Goal: Task Accomplishment & Management: Use online tool/utility

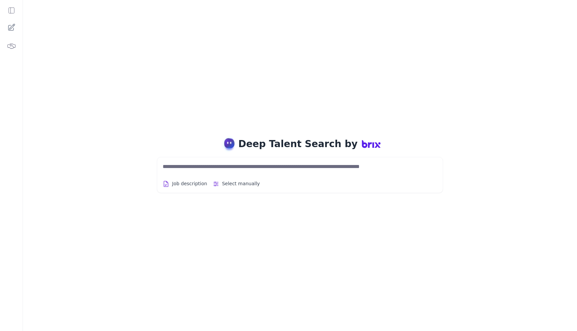
click at [328, 120] on div "Deep Talent Search by Job description Select manually Job Titles Location Years…" at bounding box center [300, 165] width 554 height 331
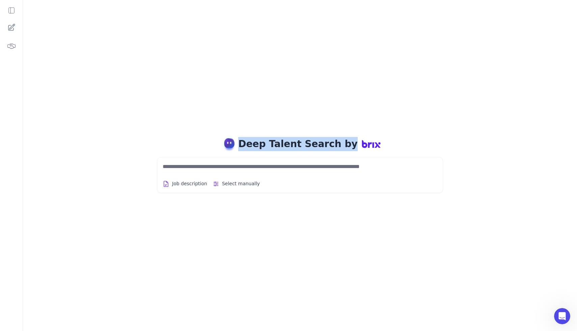
drag, startPoint x: 305, startPoint y: 135, endPoint x: 363, endPoint y: 154, distance: 61.3
click at [363, 154] on div "Deep Talent Search by Job description Select manually Job Titles Location Years…" at bounding box center [300, 165] width 554 height 331
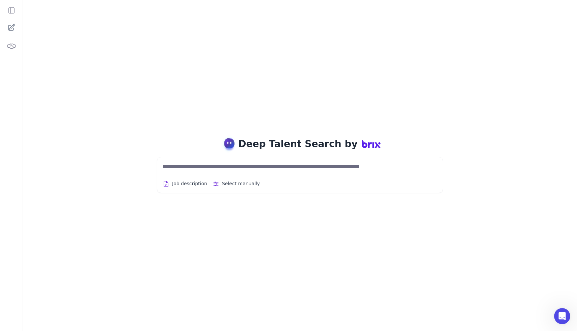
click at [357, 165] on textarea at bounding box center [292, 167] width 258 height 8
type textarea "***"
paste textarea "***"
type textarea "**********"
click at [12, 10] on icon at bounding box center [11, 10] width 7 height 7
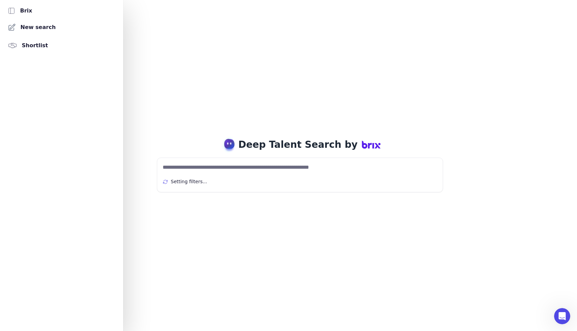
click at [186, 93] on div at bounding box center [288, 165] width 577 height 331
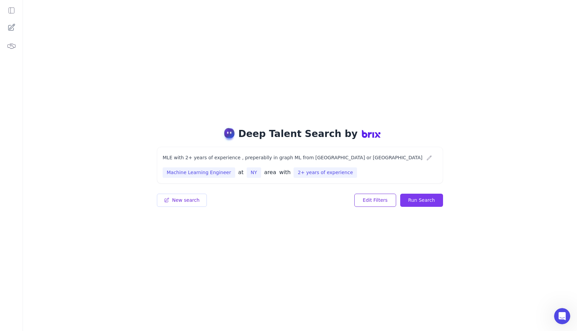
click at [425, 201] on button "Run Search" at bounding box center [421, 200] width 43 height 13
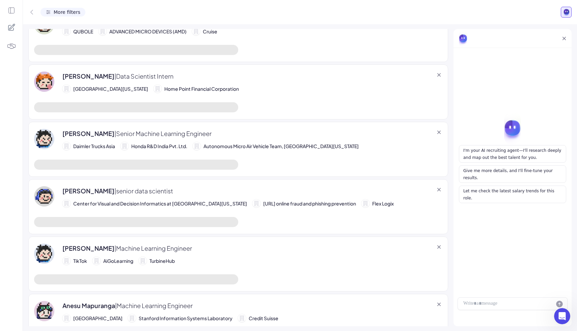
scroll to position [1517, 0]
click at [488, 303] on div "To enrich screen reader interactions, please activate Accessibility in Grammarl…" at bounding box center [512, 303] width 110 height 13
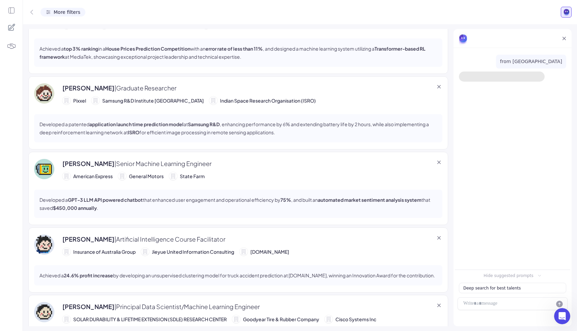
scroll to position [0, 0]
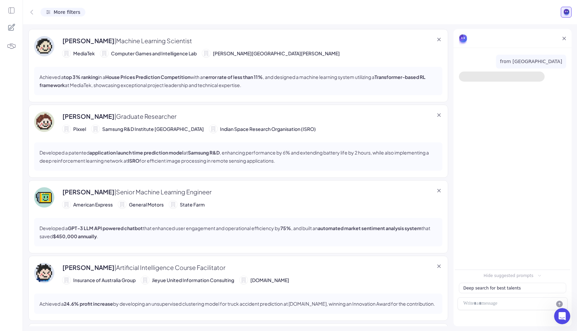
click at [64, 8] on div "More filters" at bounding box center [62, 12] width 45 height 9
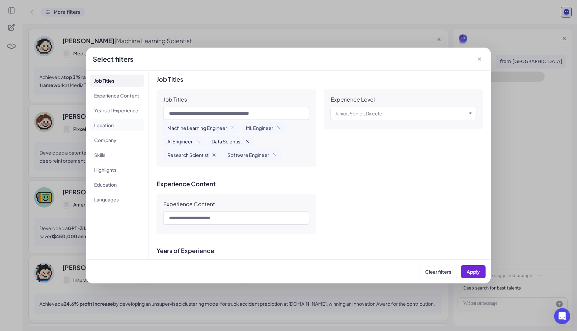
click at [101, 126] on li "Location" at bounding box center [117, 125] width 54 height 12
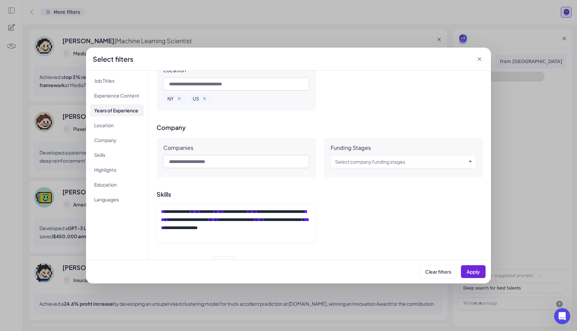
scroll to position [267, 0]
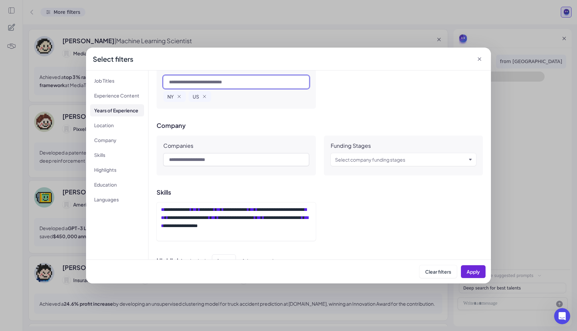
click at [214, 85] on input "text" at bounding box center [236, 82] width 146 height 13
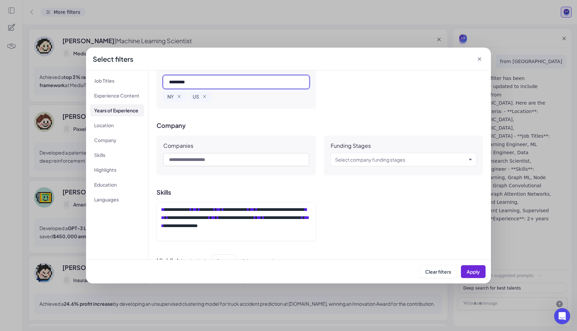
type input "*********"
click at [480, 58] on icon at bounding box center [479, 58] width 3 height 3
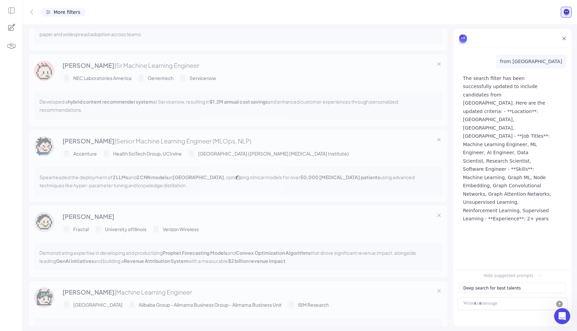
scroll to position [444, 0]
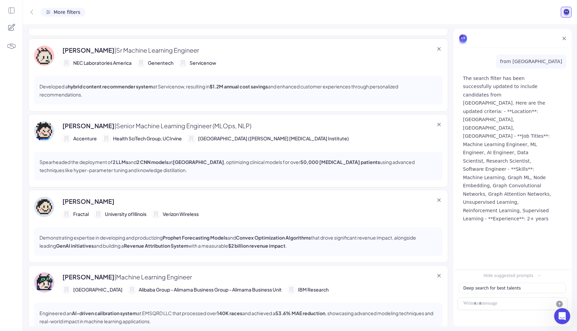
click at [70, 14] on span "More filters" at bounding box center [67, 12] width 27 height 7
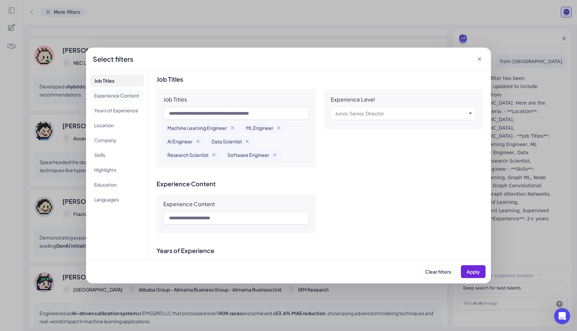
click at [119, 97] on li "Experience Content" at bounding box center [117, 95] width 54 height 12
click at [119, 115] on li "Years of Experience" at bounding box center [117, 110] width 54 height 12
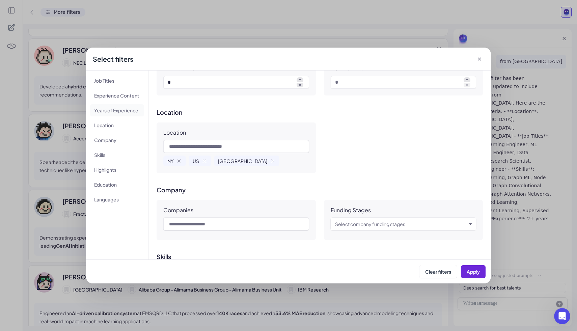
scroll to position [203, 0]
click at [478, 274] on button "Apply" at bounding box center [473, 271] width 25 height 13
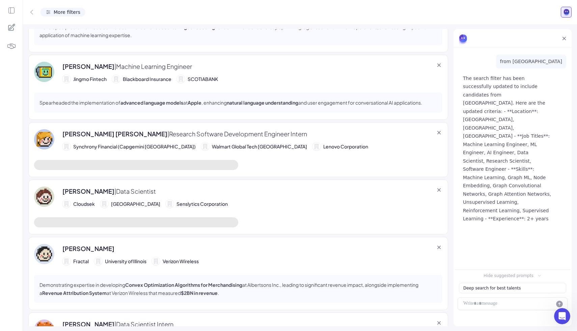
scroll to position [1094, 0]
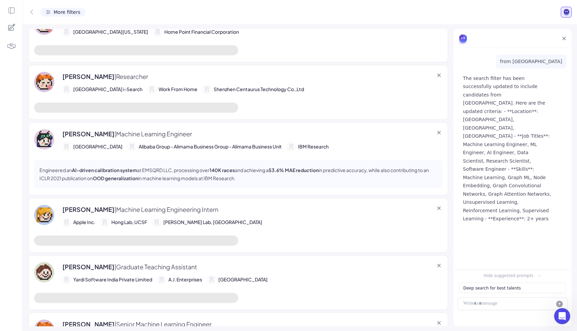
click at [56, 13] on span "More filters" at bounding box center [67, 12] width 27 height 7
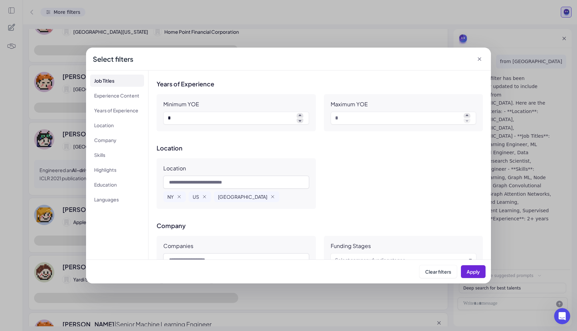
scroll to position [167, 0]
click at [204, 196] on icon "button" at bounding box center [204, 196] width 5 height 5
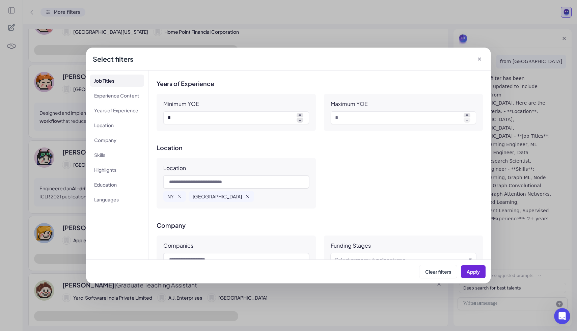
click at [179, 196] on icon "button" at bounding box center [179, 196] width 3 height 3
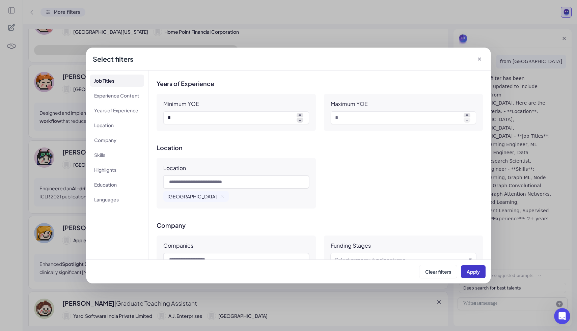
scroll to position [1131, 0]
click at [475, 268] on span "Apply" at bounding box center [472, 271] width 13 height 6
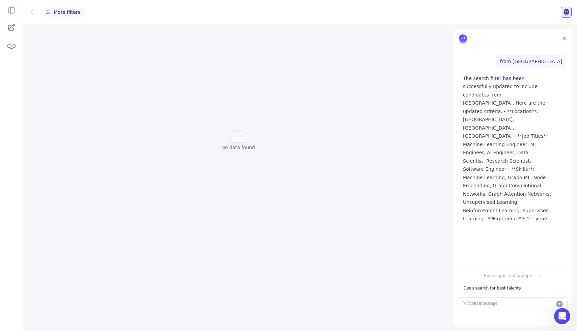
click at [68, 11] on span "More filters" at bounding box center [67, 12] width 27 height 7
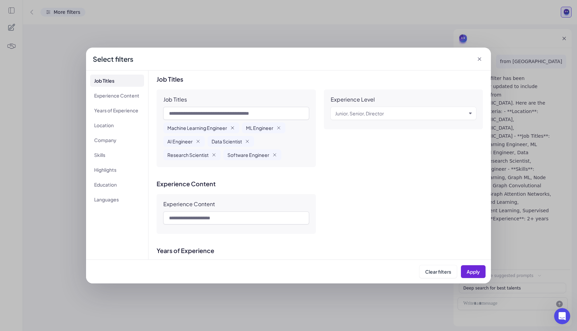
click at [231, 126] on icon "button" at bounding box center [232, 127] width 5 height 5
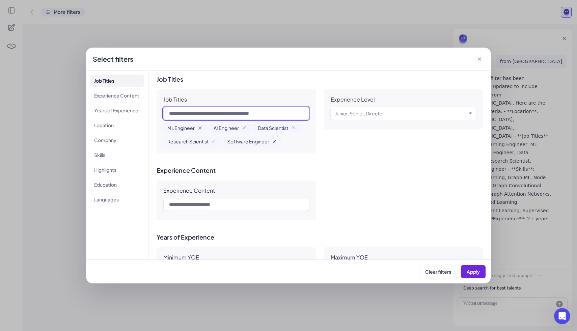
click at [261, 115] on input "text" at bounding box center [236, 113] width 146 height 13
type input "***"
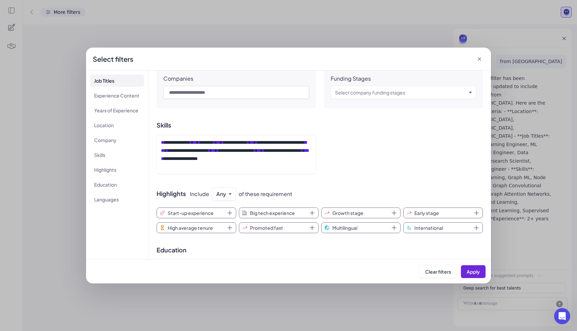
scroll to position [340, 0]
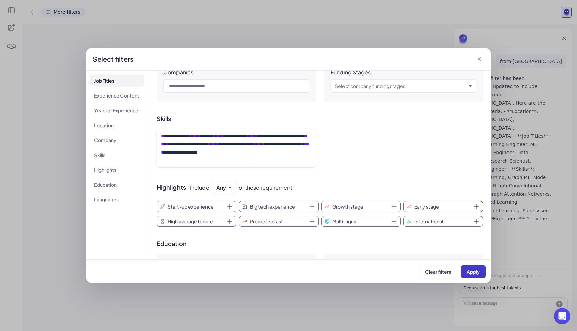
click at [467, 270] on span "Apply" at bounding box center [472, 271] width 13 height 6
click at [467, 271] on span "Apply" at bounding box center [472, 271] width 13 height 6
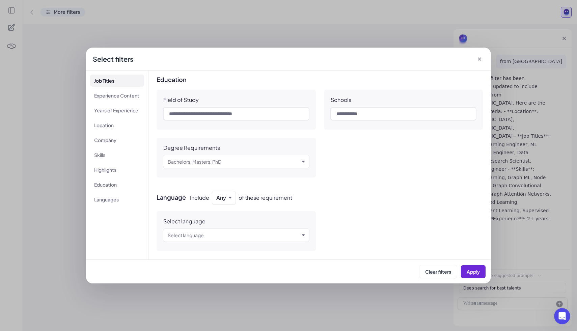
scroll to position [515, 0]
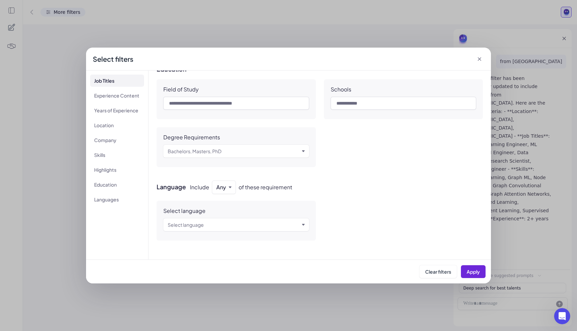
click at [319, 219] on div "Select language Select language" at bounding box center [320, 221] width 326 height 40
click at [134, 106] on li "Years of Experience" at bounding box center [117, 110] width 54 height 12
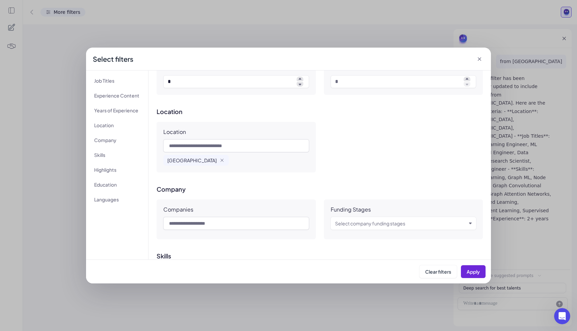
scroll to position [203, 0]
click at [480, 61] on icon at bounding box center [479, 59] width 7 height 7
